Goal: Transaction & Acquisition: Purchase product/service

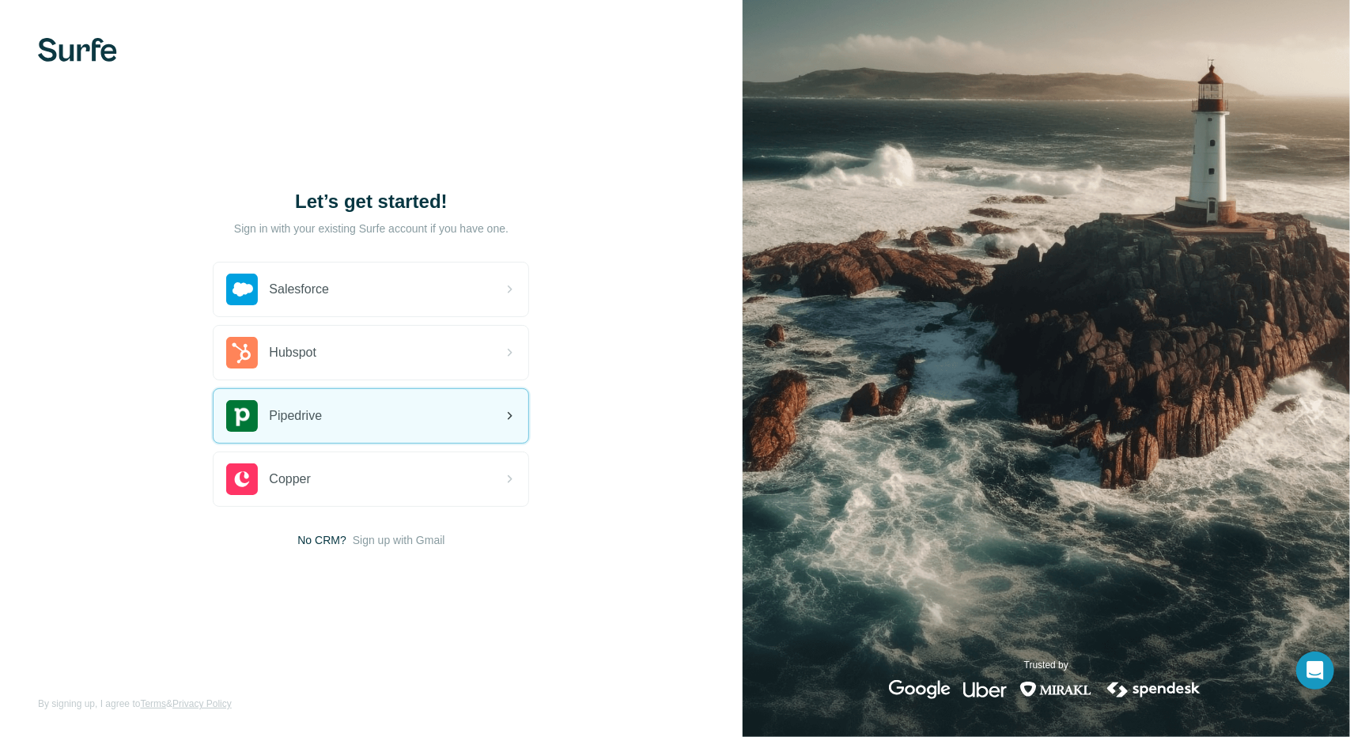
click at [408, 413] on div "Pipedrive" at bounding box center [371, 416] width 315 height 54
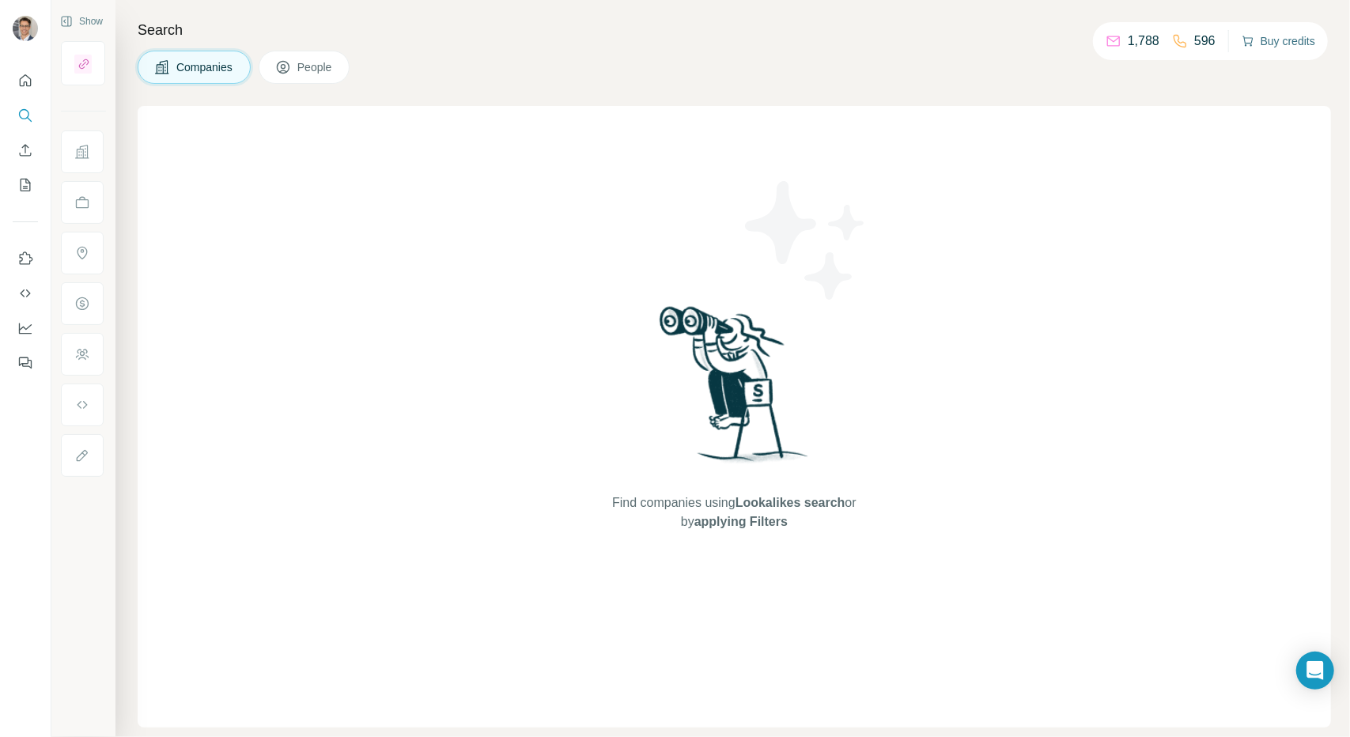
click at [1272, 42] on button "Buy credits" at bounding box center [1279, 41] width 74 height 22
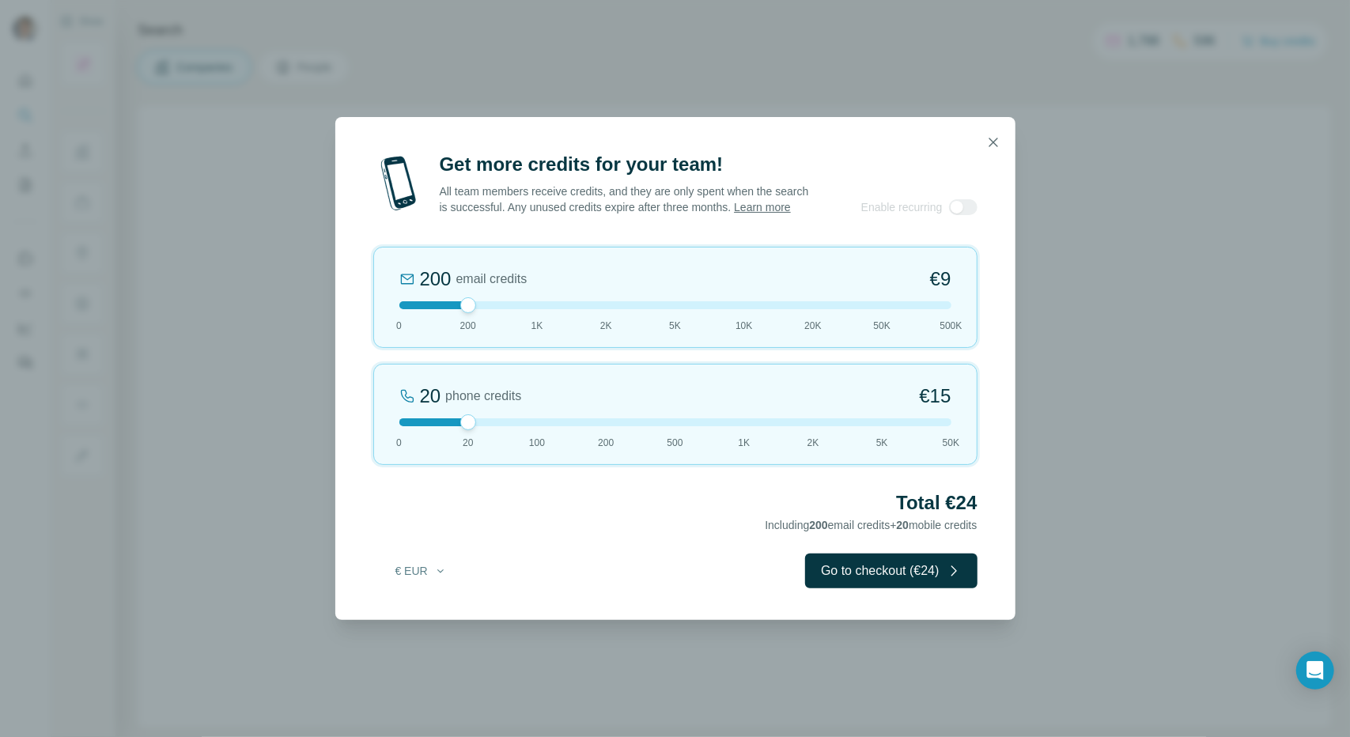
click at [536, 319] on div "200 email credits €9 0 200 1K 2K 5K 10K 20K 50K 500K" at bounding box center [675, 297] width 604 height 101
click at [593, 308] on div "1K email credits €42 0 200 1K 2K 5K 10K 20K 50K 500K" at bounding box center [675, 297] width 604 height 101
click at [684, 309] on div at bounding box center [675, 305] width 552 height 8
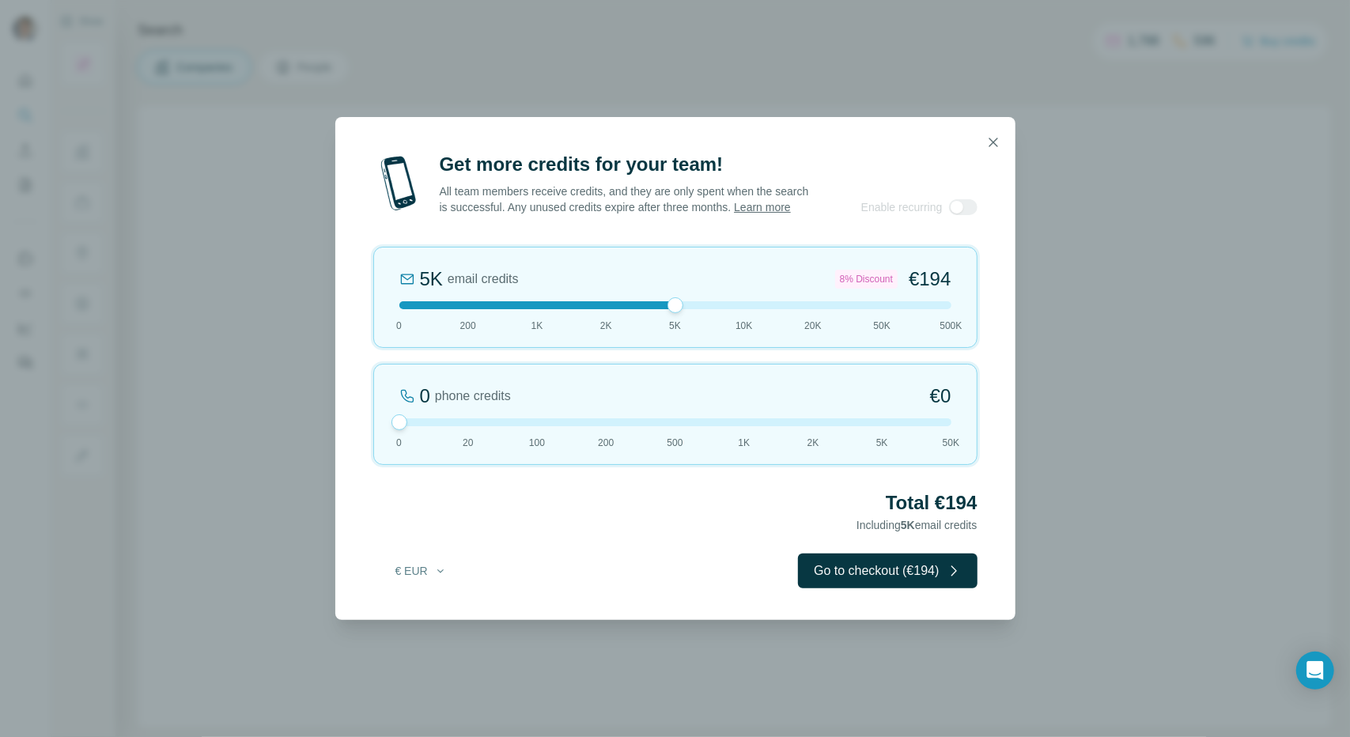
drag, startPoint x: 470, startPoint y: 429, endPoint x: 372, endPoint y: 433, distance: 97.3
click at [373, 433] on div "0 phone credits €0 [PHONE_NUMBER] 1K 2K 5K 50K" at bounding box center [675, 414] width 604 height 101
click at [716, 309] on div at bounding box center [675, 305] width 552 height 8
click at [675, 309] on div at bounding box center [675, 305] width 552 height 8
click at [607, 309] on div at bounding box center [675, 305] width 552 height 8
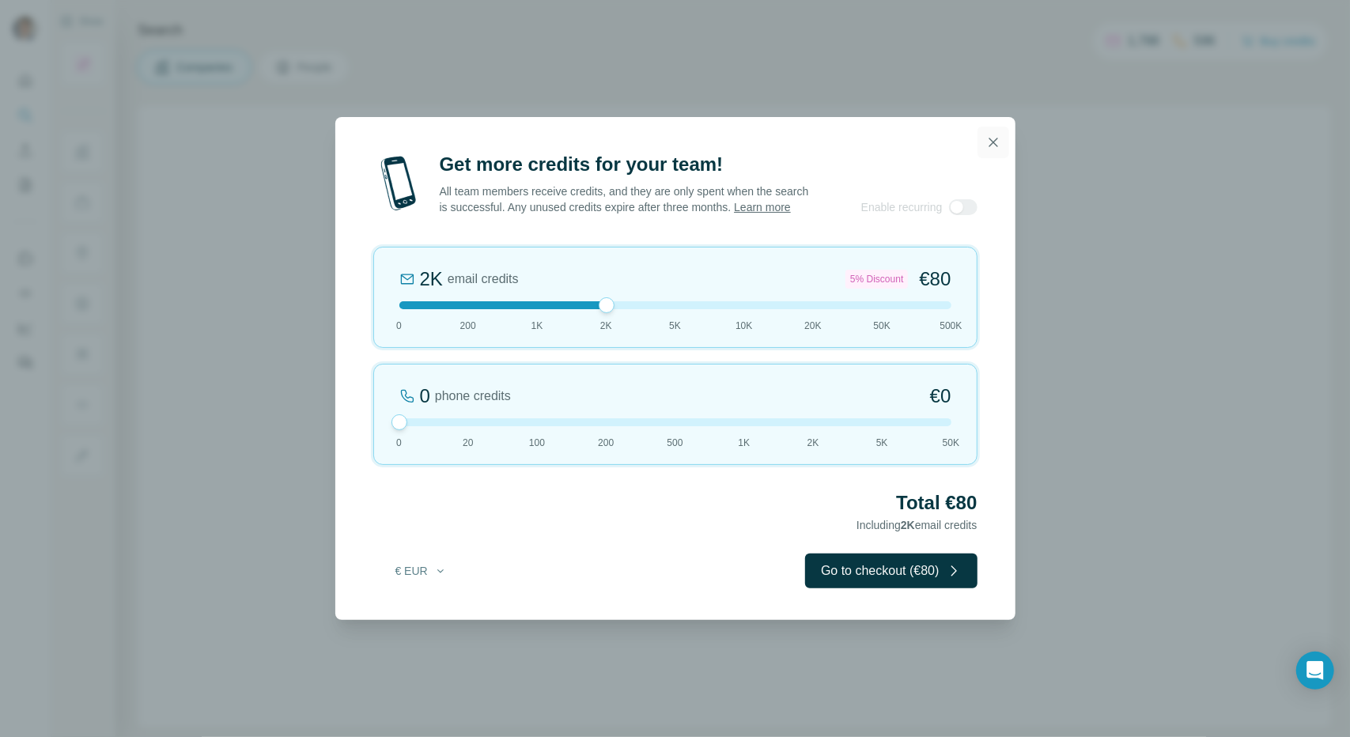
click at [989, 134] on icon "button" at bounding box center [993, 142] width 16 height 16
